Goal: Task Accomplishment & Management: Use online tool/utility

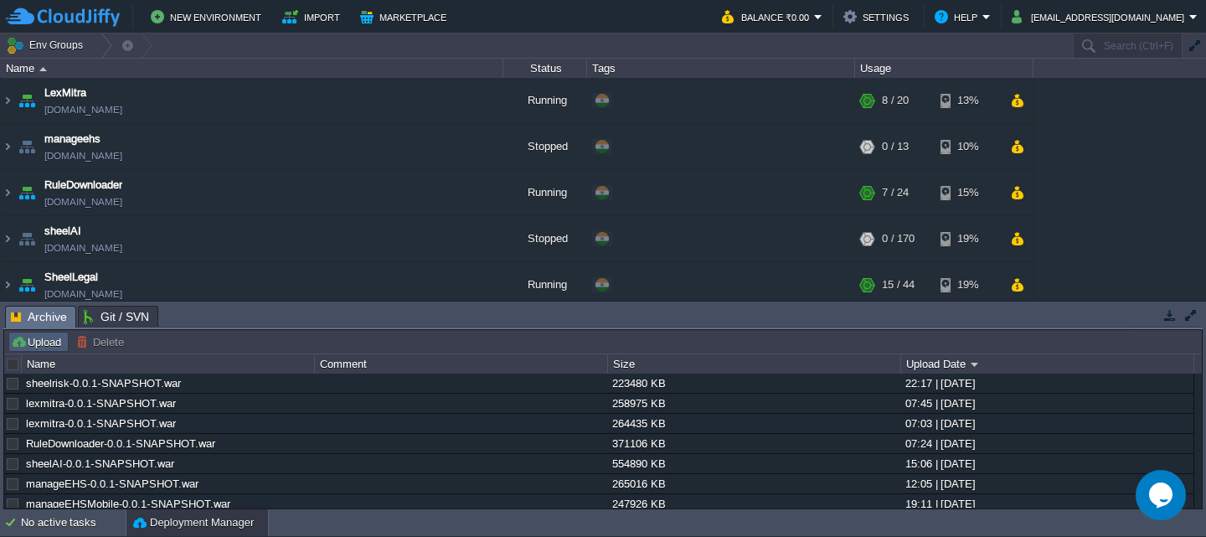
click at [41, 333] on td "Upload" at bounding box center [38, 342] width 60 height 20
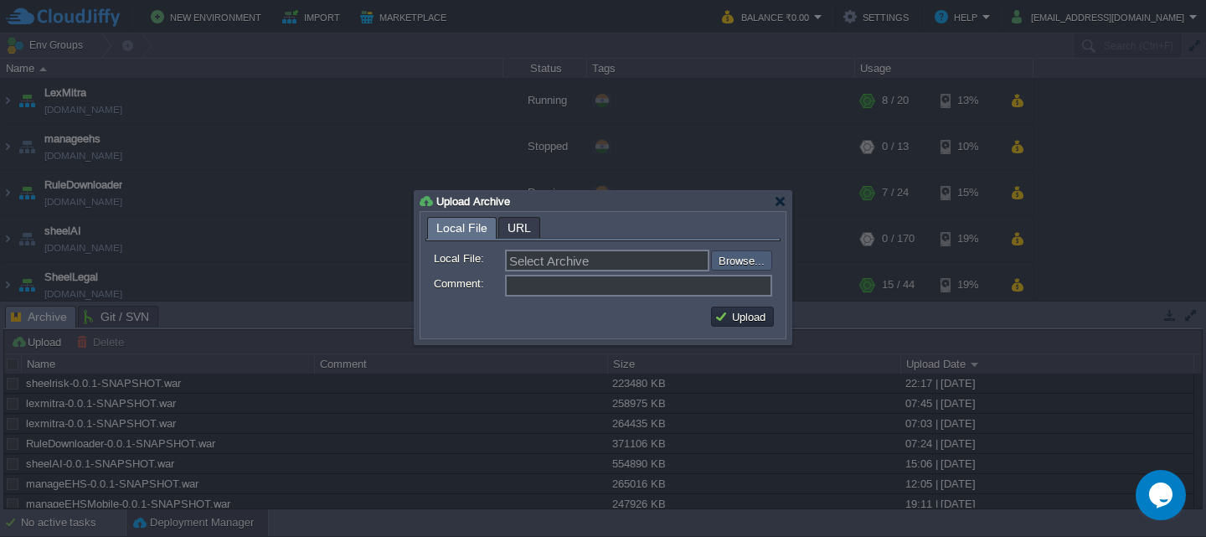
click at [739, 267] on input "file" at bounding box center [666, 261] width 212 height 20
type input "C:\fakepath\sheelrisk-0.0.1-SNAPSHOT.war"
type input "sheelrisk-0.0.1-SNAPSHOT.war"
click at [721, 319] on button "Upload" at bounding box center [743, 316] width 56 height 15
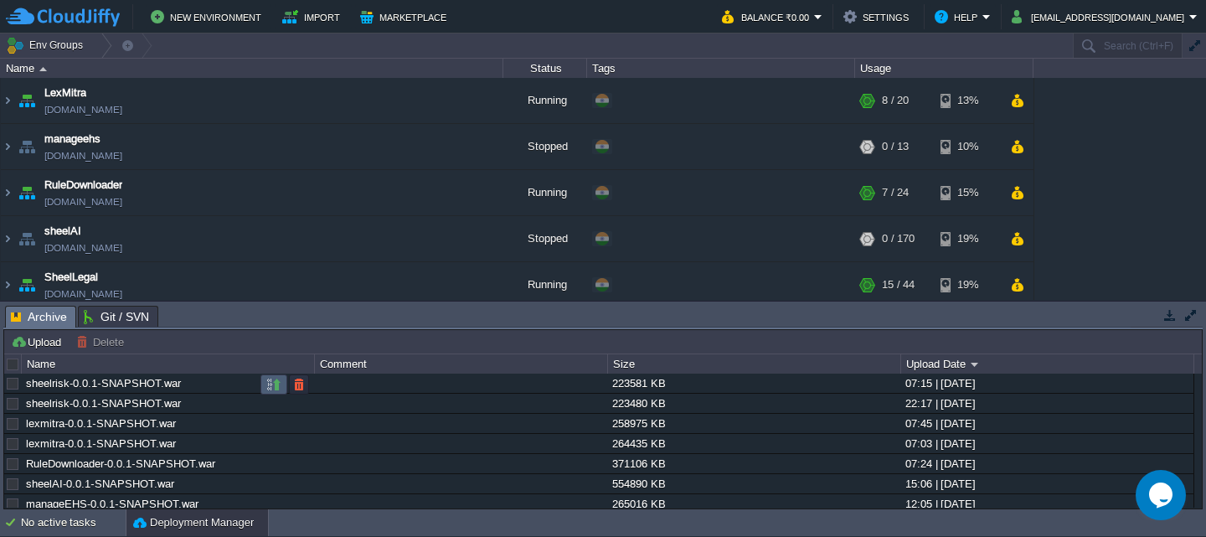
click at [275, 375] on td at bounding box center [274, 385] width 27 height 20
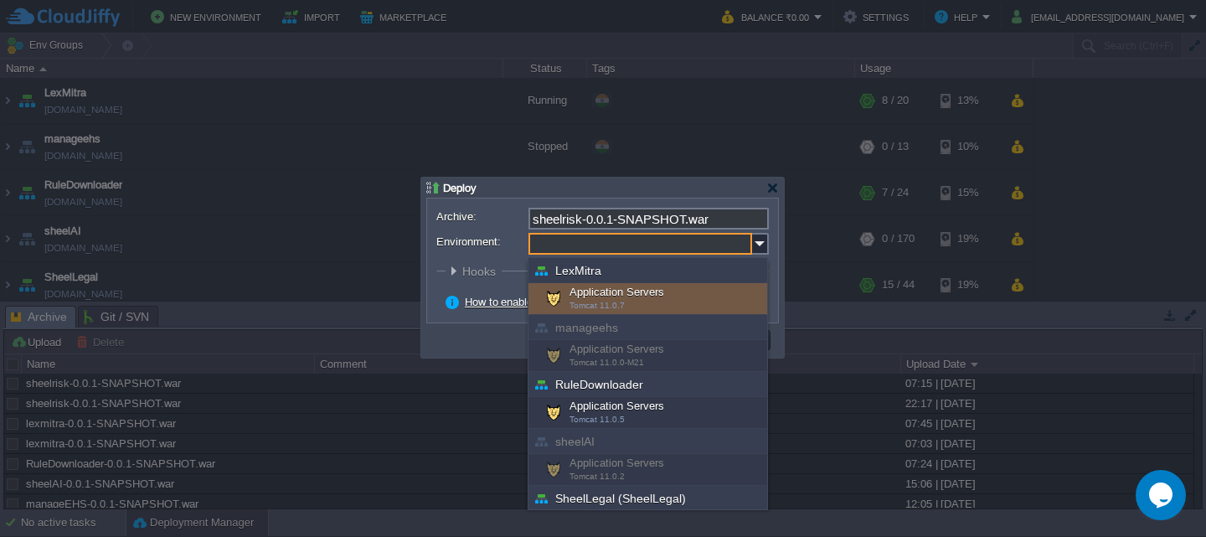
click at [670, 242] on input "Environment:" at bounding box center [641, 244] width 224 height 22
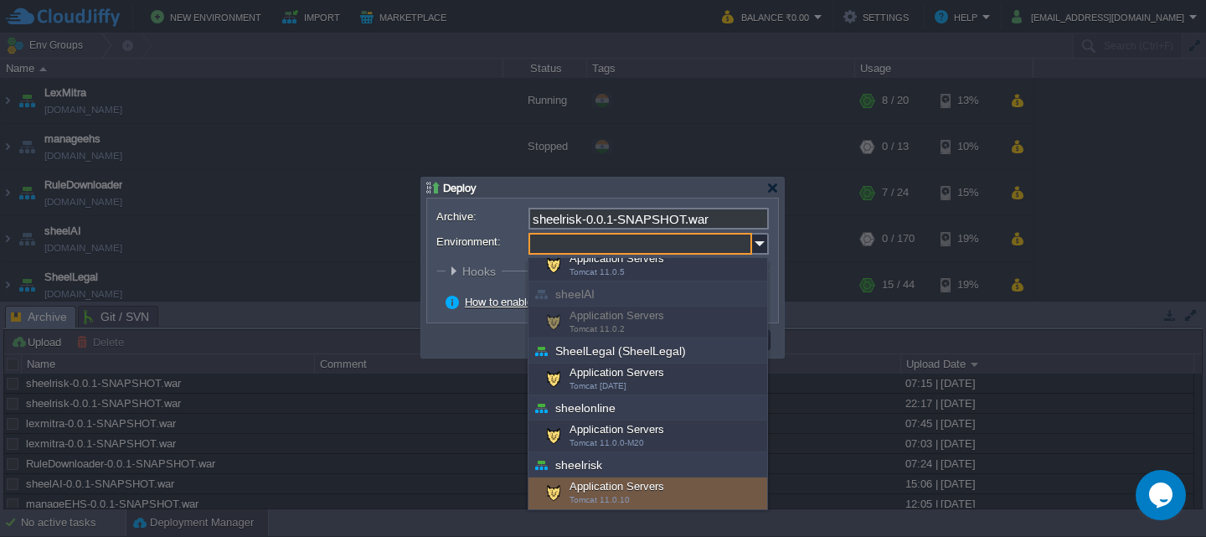
click at [648, 496] on div "Application Servers Tomcat 11.0.10" at bounding box center [648, 494] width 239 height 32
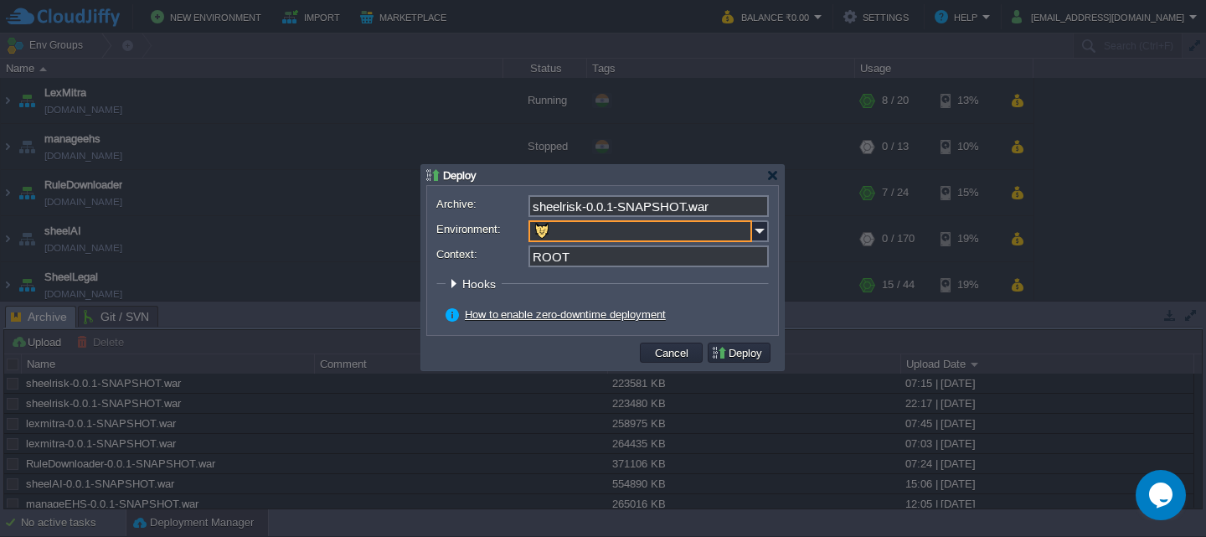
type input "Application Servers (sheelrisk)"
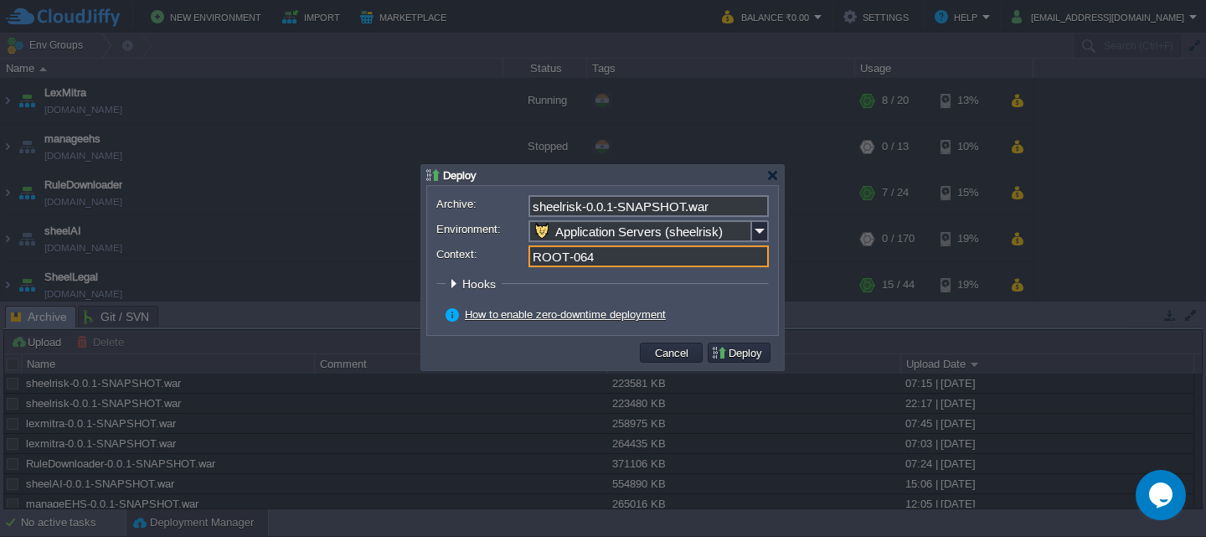
click at [595, 266] on input "ROOT-064" at bounding box center [649, 256] width 240 height 22
type input "ROOT"
click at [743, 353] on button "Deploy" at bounding box center [739, 352] width 56 height 15
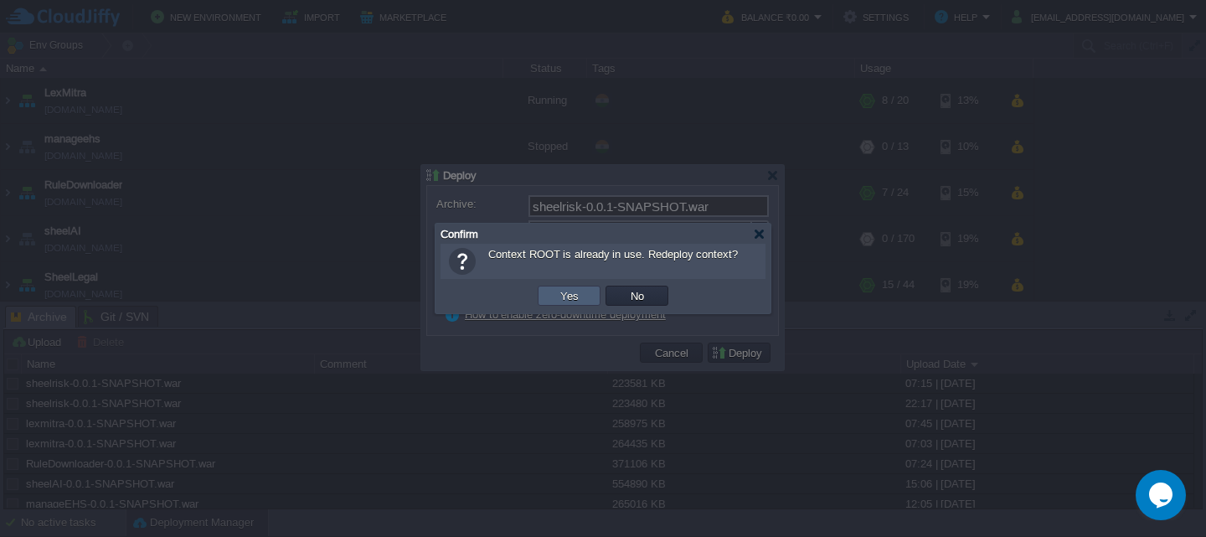
click at [566, 297] on button "Yes" at bounding box center [569, 295] width 28 height 15
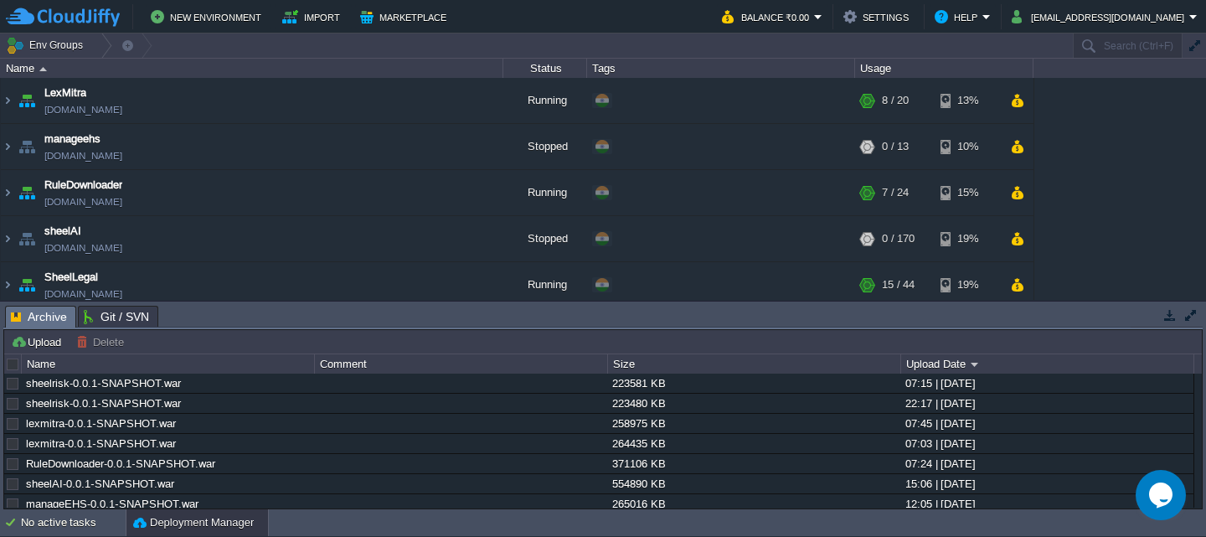
scroll to position [301, 0]
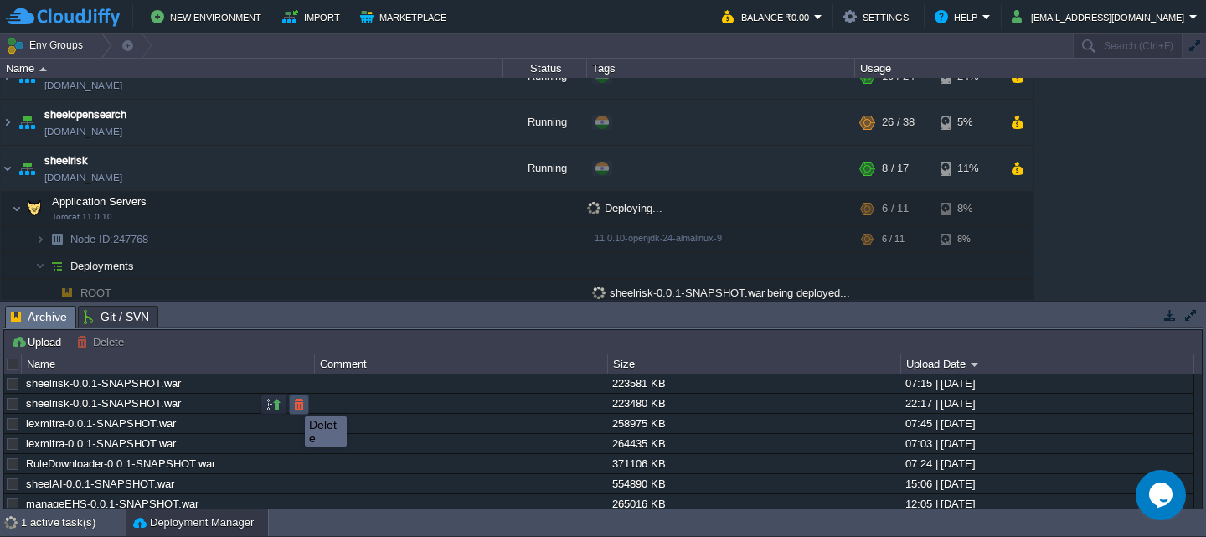
click at [292, 401] on button "button" at bounding box center [299, 404] width 15 height 15
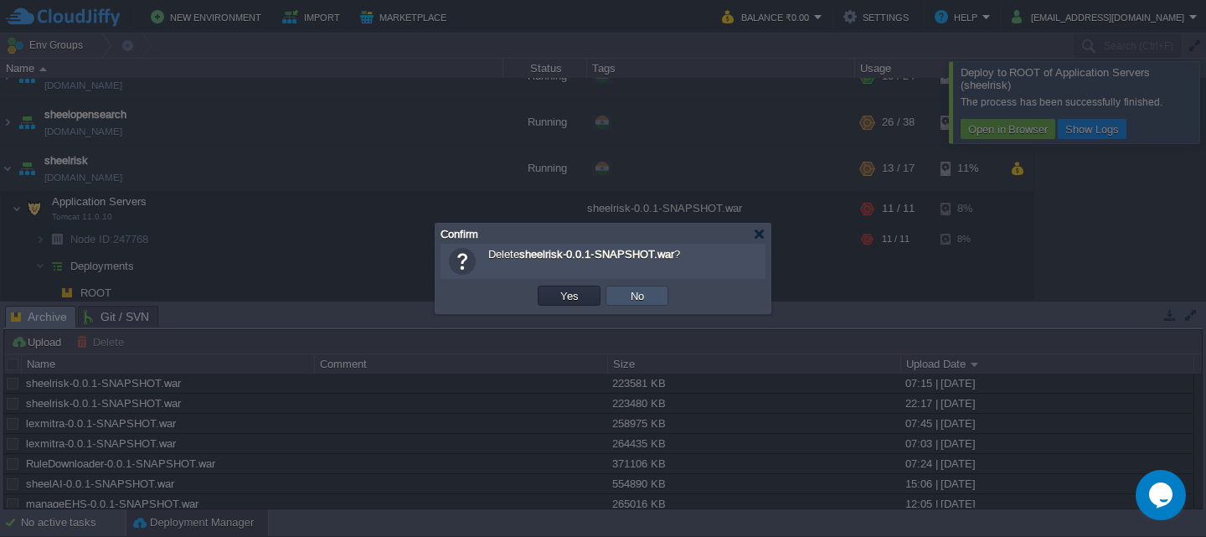
click at [629, 295] on button "No" at bounding box center [637, 295] width 23 height 15
